Goal: Check status

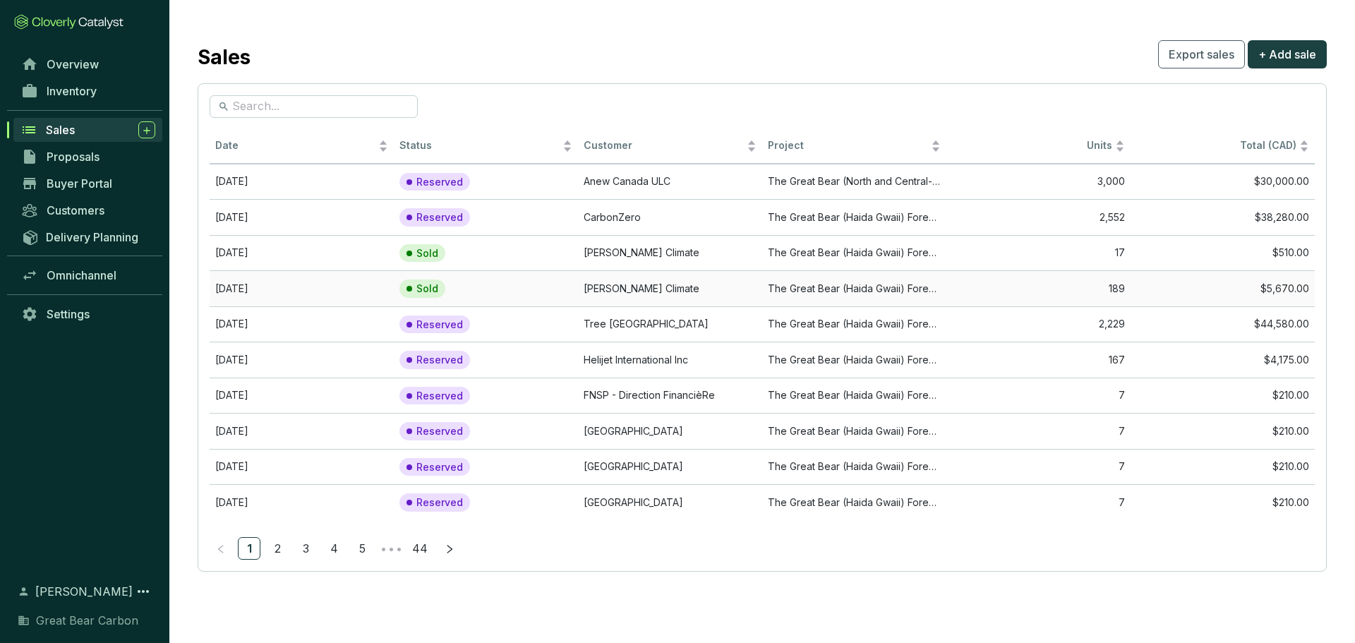
click at [612, 293] on td "[PERSON_NAME] Climate" at bounding box center [670, 288] width 184 height 36
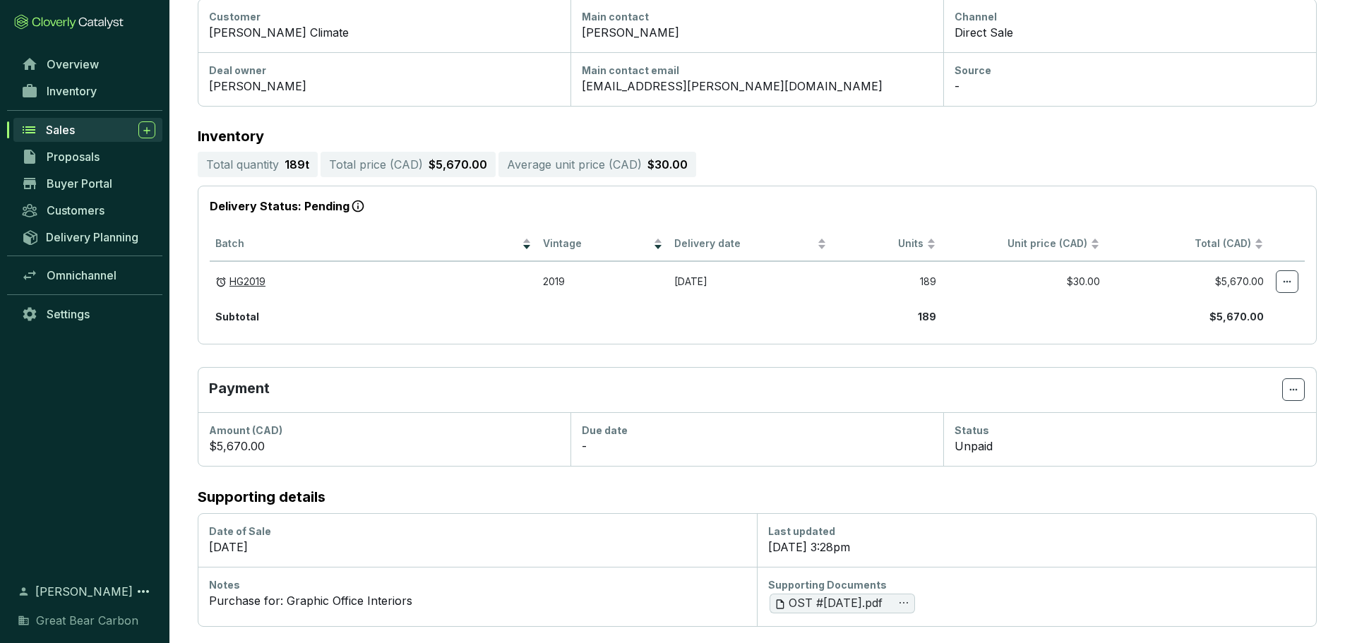
scroll to position [220, 0]
click at [97, 135] on div "Sales" at bounding box center [100, 129] width 109 height 17
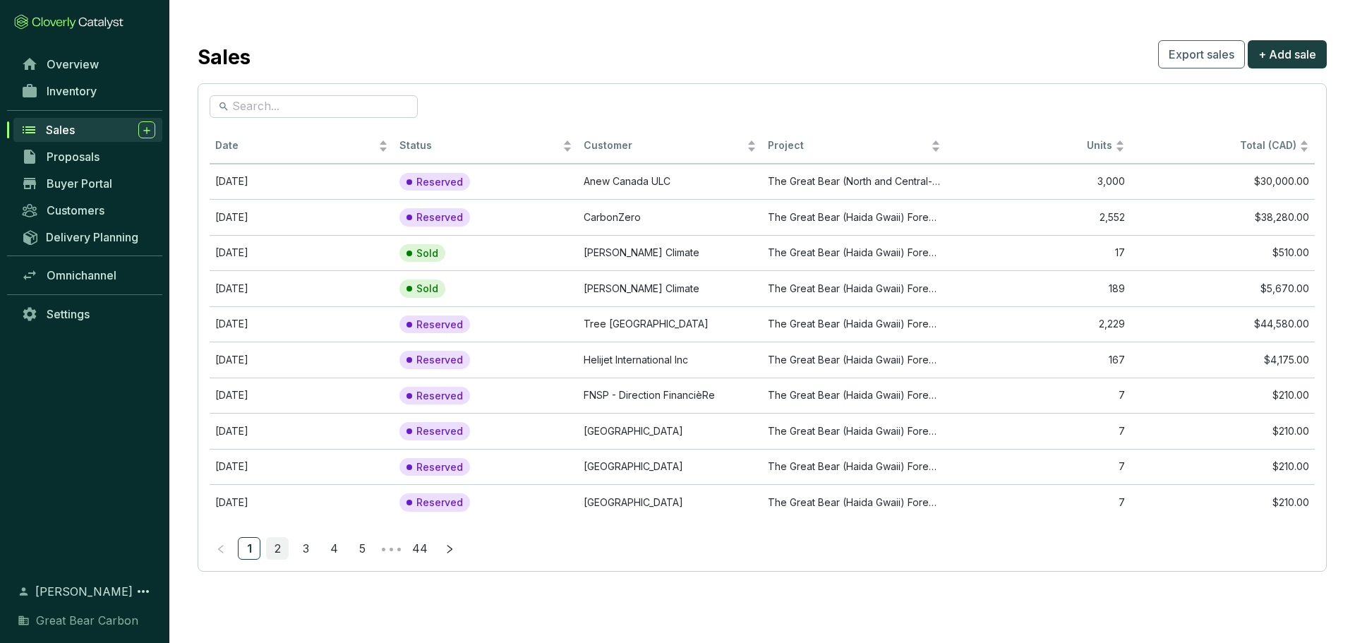
click at [282, 554] on link "2" at bounding box center [277, 548] width 21 height 21
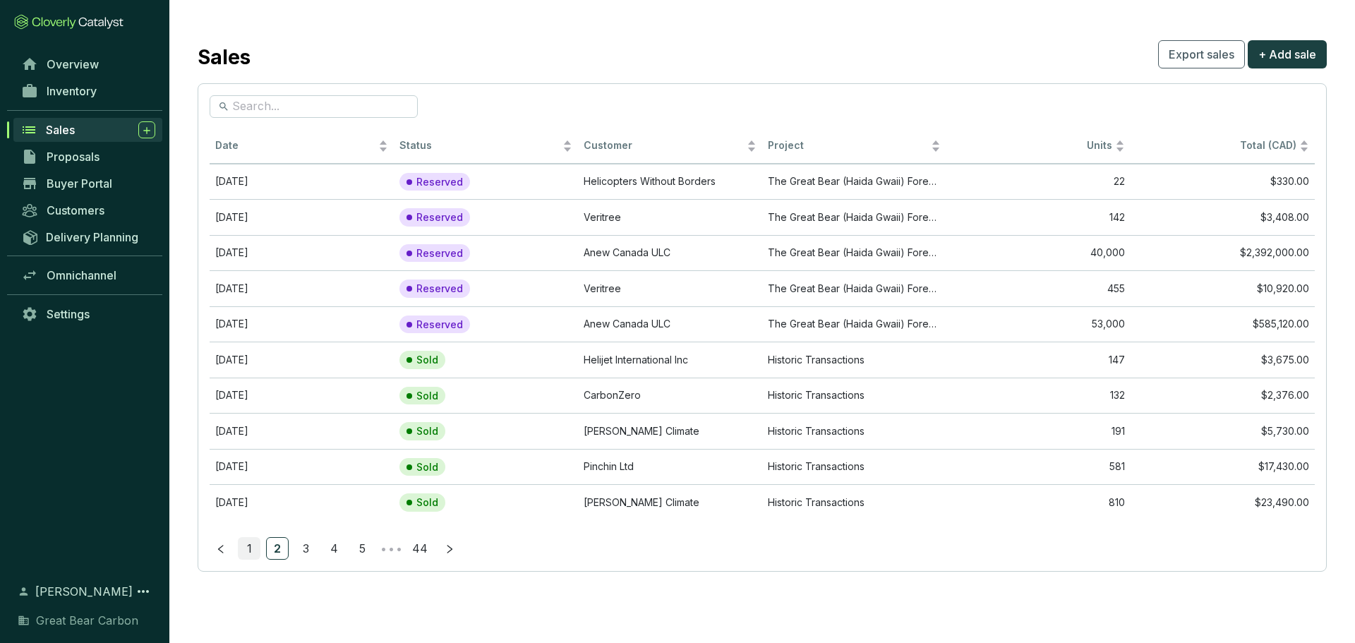
click at [258, 548] on link "1" at bounding box center [249, 548] width 21 height 21
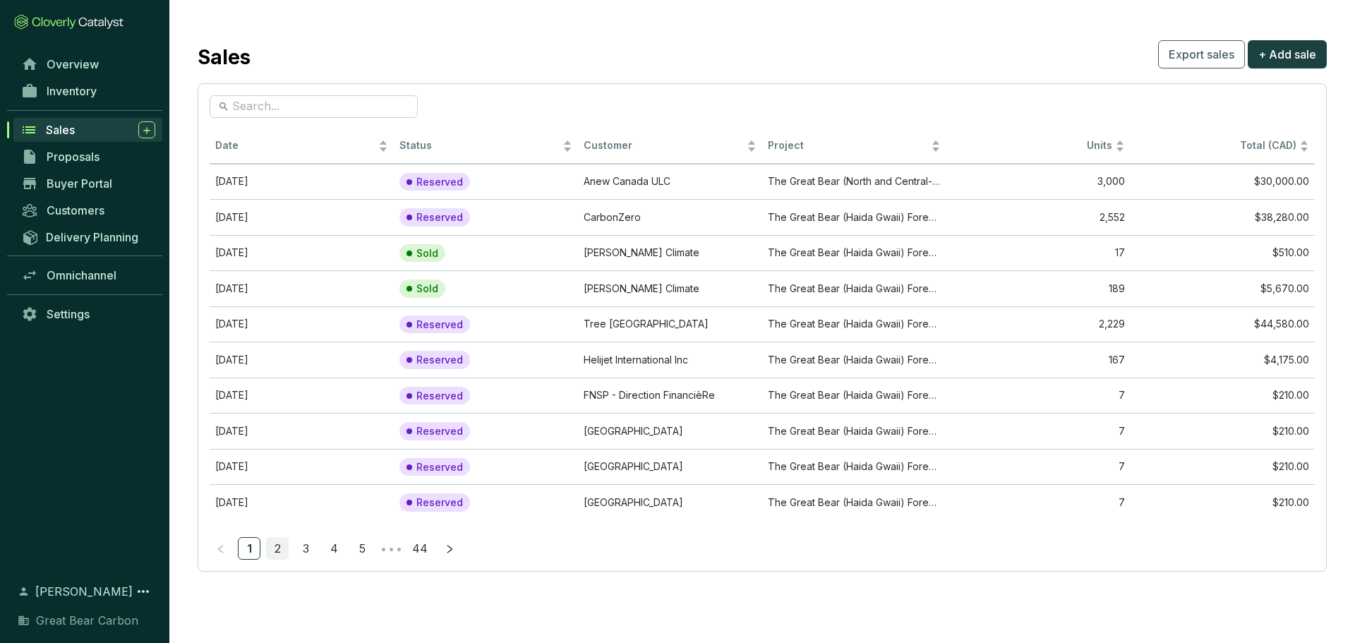
click at [281, 546] on link "2" at bounding box center [277, 548] width 21 height 21
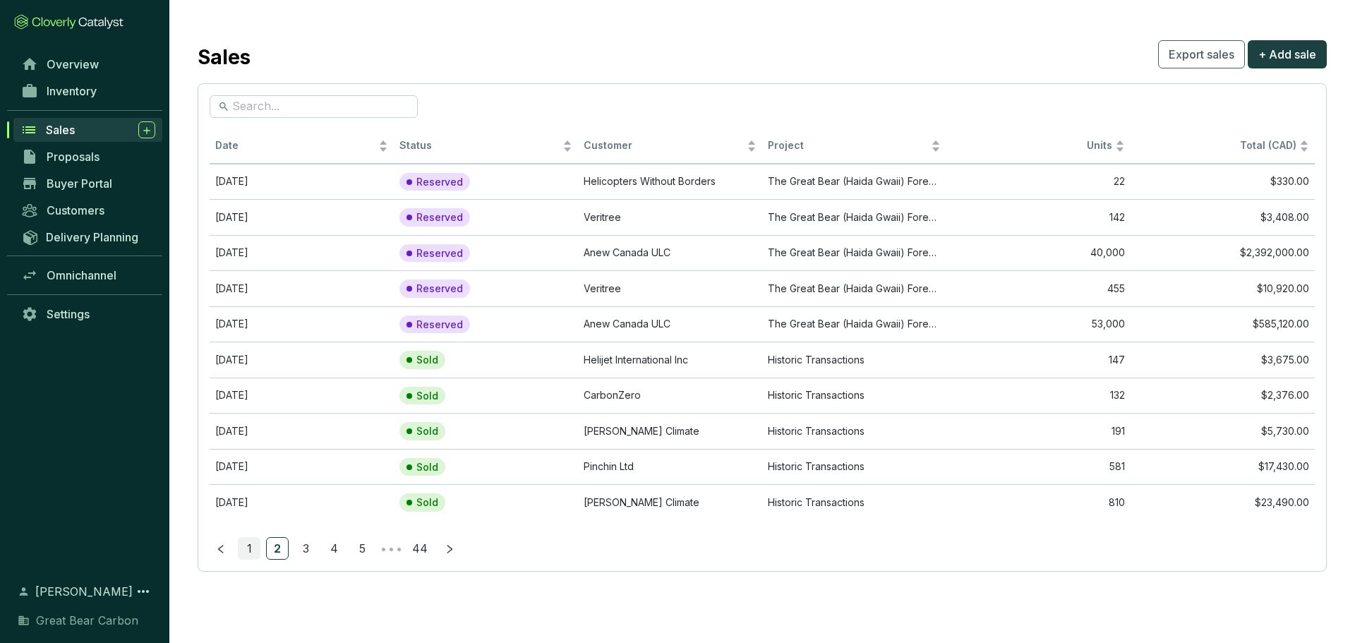
click at [259, 548] on link "1" at bounding box center [249, 548] width 21 height 21
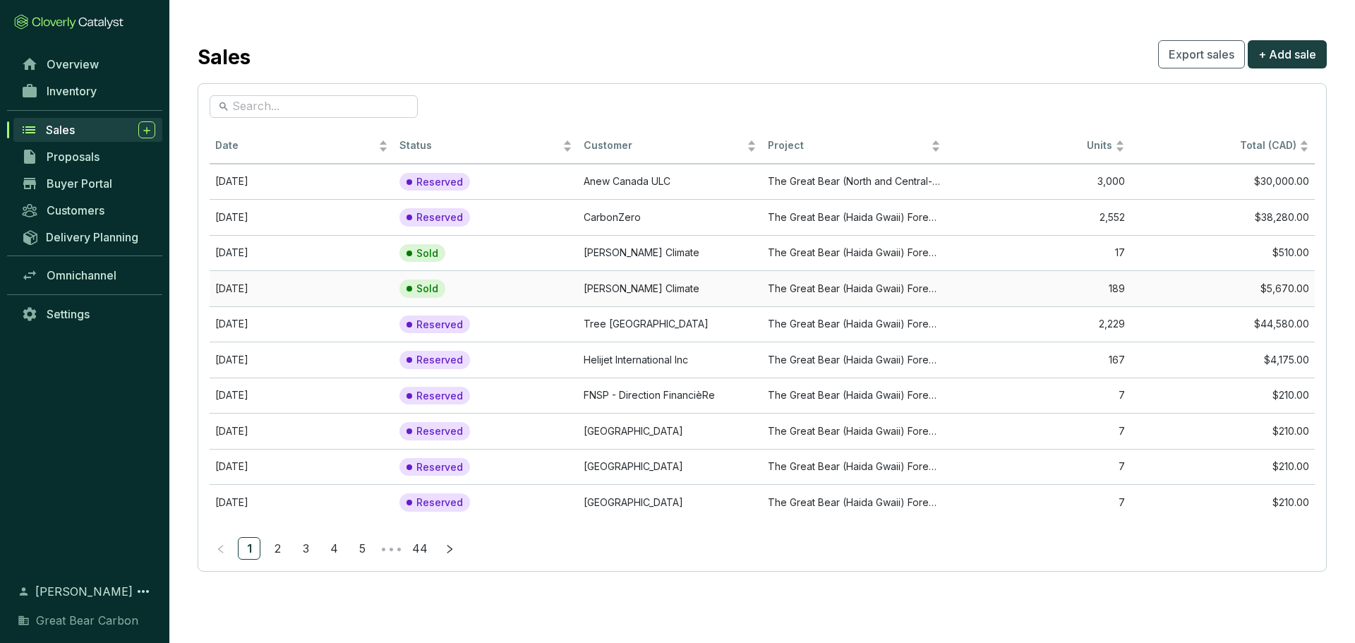
click at [639, 288] on td "[PERSON_NAME] Climate" at bounding box center [670, 288] width 184 height 36
